Goal: Check status: Check status

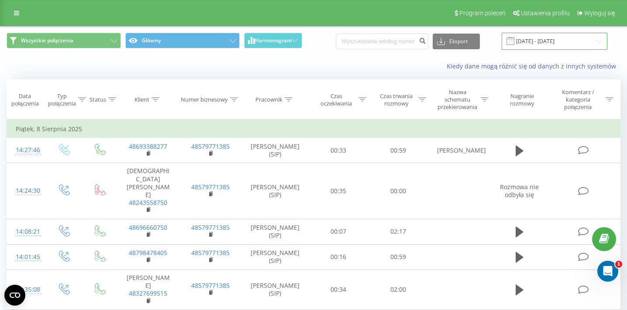
click at [544, 43] on input "[DATE] - [DATE]" at bounding box center [555, 41] width 106 height 17
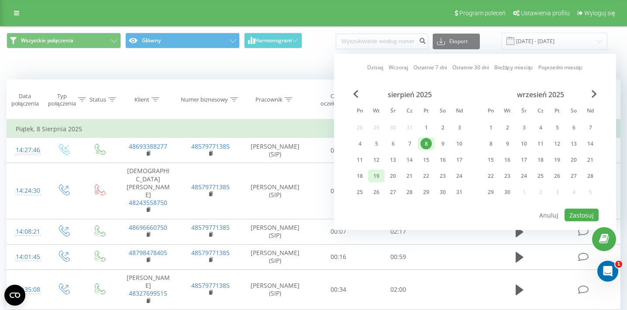
click at [378, 175] on div "19" at bounding box center [376, 176] width 11 height 11
click at [578, 213] on button "Zastosuj" at bounding box center [581, 215] width 34 height 13
type input "[DATE] - [DATE]"
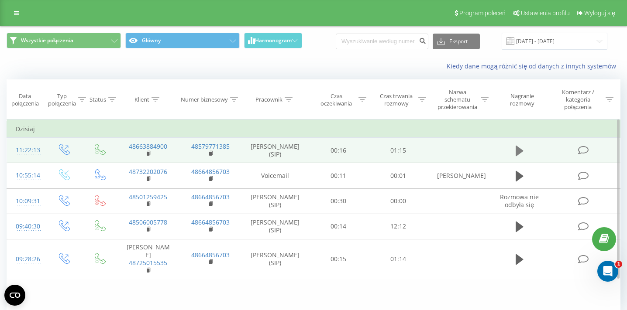
click at [519, 155] on icon at bounding box center [520, 151] width 8 height 12
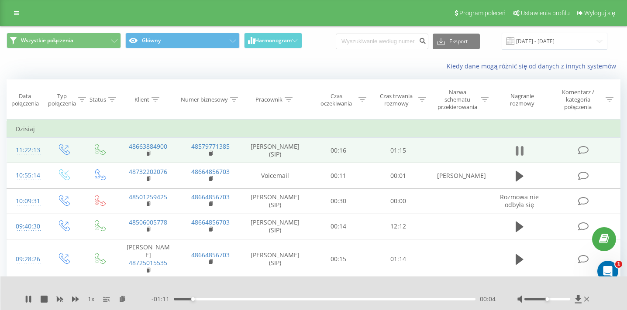
click at [522, 153] on icon at bounding box center [521, 151] width 3 height 10
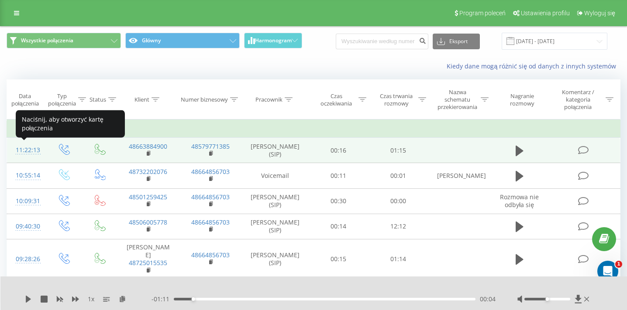
click at [20, 151] on div "11:22:13" at bounding box center [26, 150] width 21 height 17
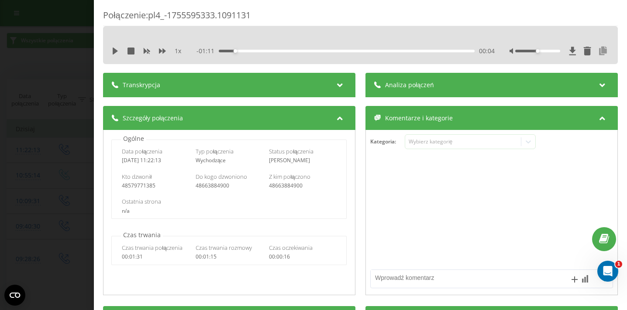
click at [605, 54] on icon at bounding box center [603, 51] width 10 height 9
click at [613, 15] on icon "close" at bounding box center [614, 13] width 6 height 7
click at [66, 85] on div "Połączenie : pl4_-1755595333.1091131 1 x - 01:11 00:04 00:04 Transkrypcja Aby m…" at bounding box center [313, 155] width 627 height 310
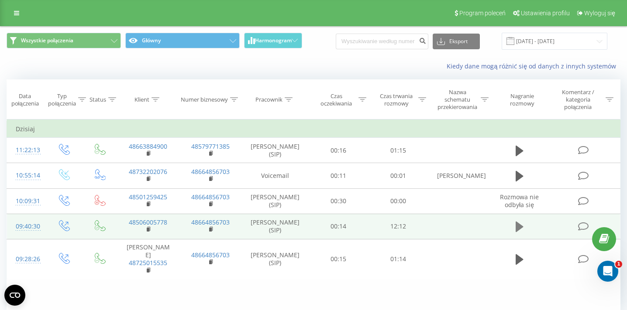
click at [522, 229] on icon at bounding box center [520, 227] width 8 height 12
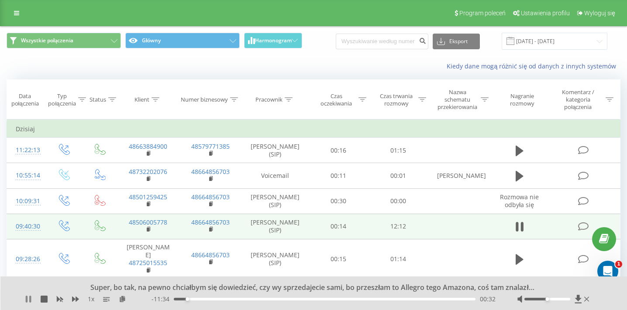
click at [29, 300] on icon at bounding box center [30, 299] width 2 height 7
